Goal: Task Accomplishment & Management: Manage account settings

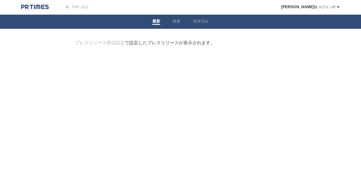
click at [146, 45] on div "プレスリリース受信設定 で設定したプレスリリースが表示されます。" at bounding box center [145, 43] width 140 height 6
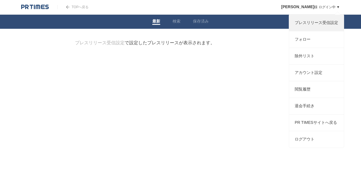
click at [309, 23] on link "プレスリリース受信設定" at bounding box center [316, 23] width 55 height 16
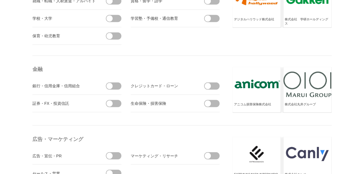
scroll to position [1494, 0]
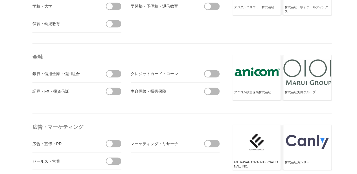
click at [118, 87] on span at bounding box center [115, 90] width 12 height 7
click at [0, 0] on input "checkbox" at bounding box center [0, 0] width 0 height 0
click at [116, 72] on span at bounding box center [115, 73] width 12 height 7
click at [0, 0] on input "checkbox" at bounding box center [0, 0] width 0 height 0
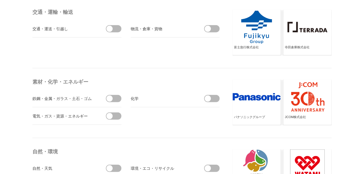
scroll to position [1776, 0]
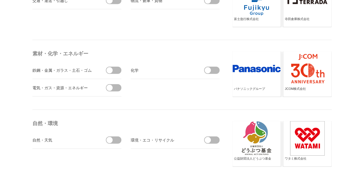
click at [118, 84] on span at bounding box center [115, 87] width 12 height 7
click at [0, 0] on input "checkbox" at bounding box center [0, 0] width 0 height 0
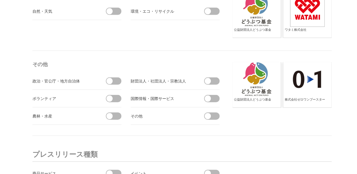
scroll to position [1917, 0]
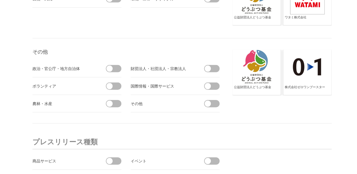
drag, startPoint x: 119, startPoint y: 65, endPoint x: 124, endPoint y: 67, distance: 5.3
click at [120, 65] on span at bounding box center [115, 68] width 12 height 7
click at [0, 0] on input "checkbox" at bounding box center [0, 0] width 0 height 0
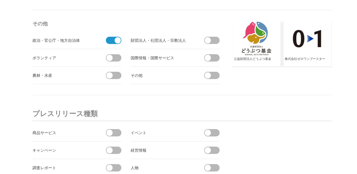
click at [214, 54] on span at bounding box center [213, 57] width 12 height 7
click at [0, 0] on input "checkbox" at bounding box center [0, 0] width 0 height 0
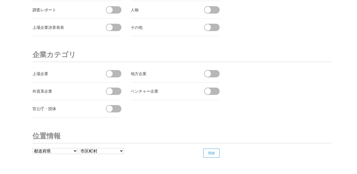
scroll to position [2114, 0]
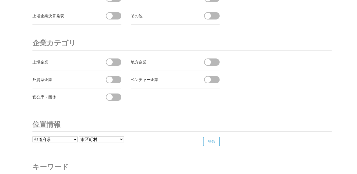
click at [215, 58] on span at bounding box center [213, 61] width 12 height 7
click at [0, 0] on input "checkbox" at bounding box center [0, 0] width 0 height 0
click at [216, 76] on span at bounding box center [213, 79] width 12 height 7
click at [0, 0] on input "checkbox" at bounding box center [0, 0] width 0 height 0
click at [120, 58] on span at bounding box center [115, 61] width 12 height 7
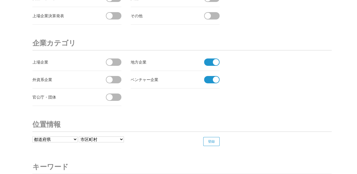
click at [0, 0] on input "checkbox" at bounding box center [0, 0] width 0 height 0
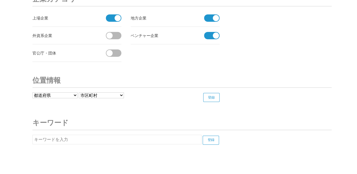
scroll to position [2176, 0]
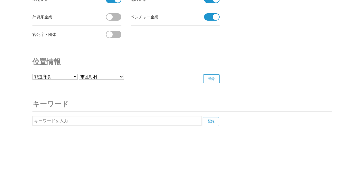
click at [111, 74] on select "市区町村" at bounding box center [101, 77] width 45 height 6
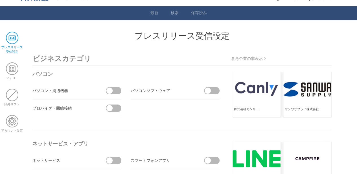
scroll to position [0, 0]
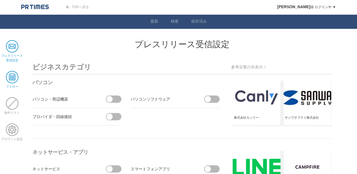
click at [11, 79] on span at bounding box center [12, 77] width 12 height 12
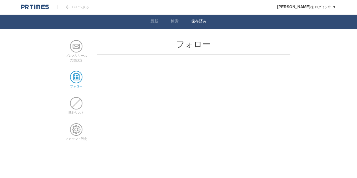
click at [202, 24] on link "保存済み" at bounding box center [199, 22] width 16 height 6
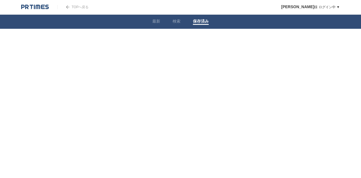
click at [177, 23] on link "検索" at bounding box center [176, 22] width 8 height 6
click at [113, 44] on label "検索ワードを入力" at bounding box center [116, 49] width 71 height 14
click at [113, 44] on input "検索ワードを入力" at bounding box center [172, 49] width 195 height 19
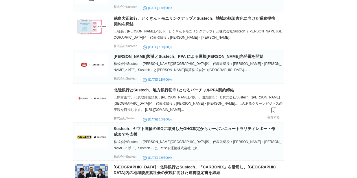
scroll to position [507, 0]
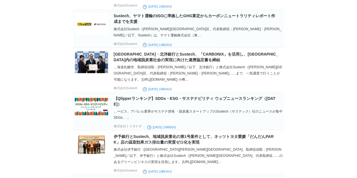
type input "Sustech"
